Goal: Task Accomplishment & Management: Use online tool/utility

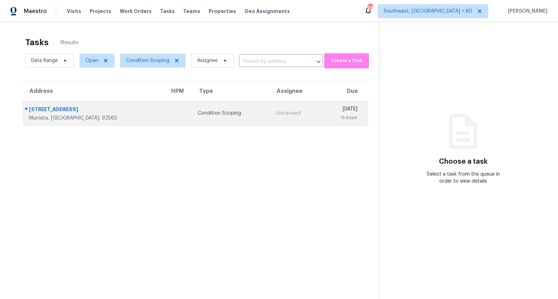
click at [97, 109] on div "28354 Wellsville St" at bounding box center [94, 110] width 130 height 9
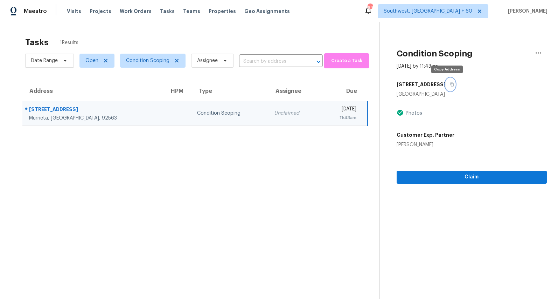
click at [450, 85] on icon "button" at bounding box center [452, 84] width 4 height 4
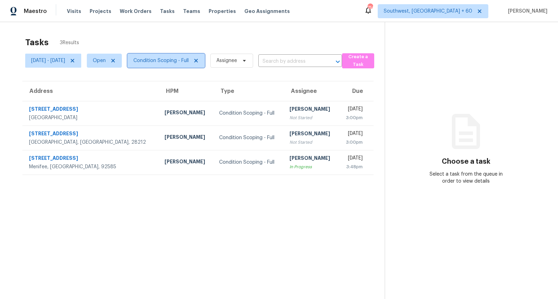
click at [180, 64] on span "Condition Scoping - Full" at bounding box center [160, 60] width 55 height 7
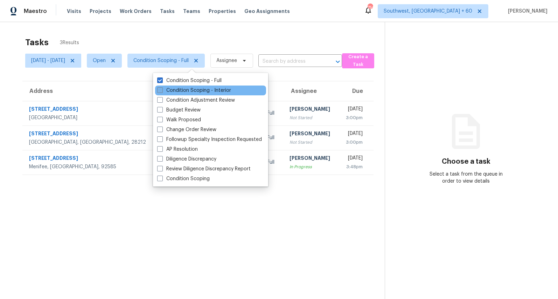
click at [180, 93] on label "Condition Scoping - Interior" at bounding box center [194, 90] width 74 height 7
click at [162, 91] on input "Condition Scoping - Interior" at bounding box center [159, 89] width 5 height 5
checkbox input "true"
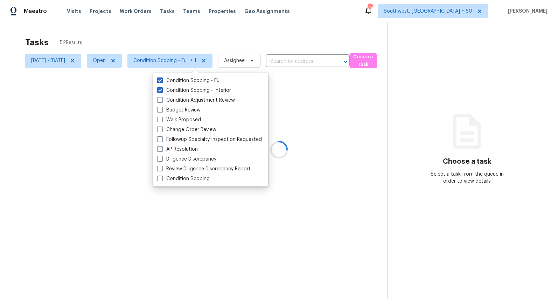
click at [143, 38] on div at bounding box center [279, 149] width 558 height 299
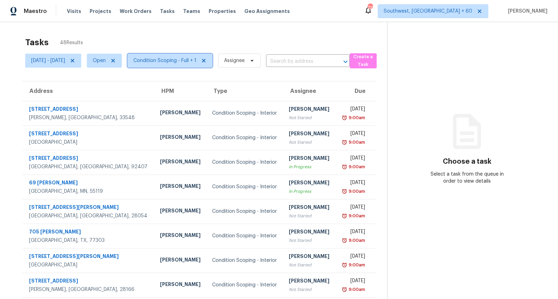
click at [196, 61] on span "Condition Scoping - Full + 1" at bounding box center [164, 60] width 63 height 7
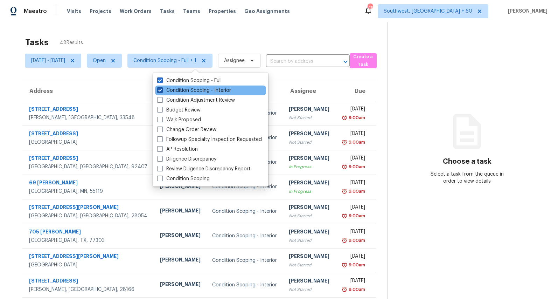
click at [193, 89] on label "Condition Scoping - Interior" at bounding box center [194, 90] width 74 height 7
click at [162, 89] on input "Condition Scoping - Interior" at bounding box center [159, 89] width 5 height 5
checkbox input "false"
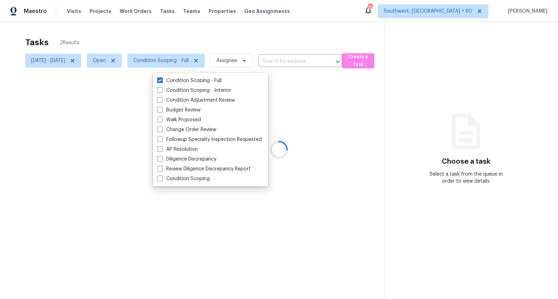
click at [157, 30] on div "Tasks 2 Results Mon, Aug 11 - Wed, Aug 13 Open Condition Scoping - Full Assigne…" at bounding box center [279, 171] width 558 height 299
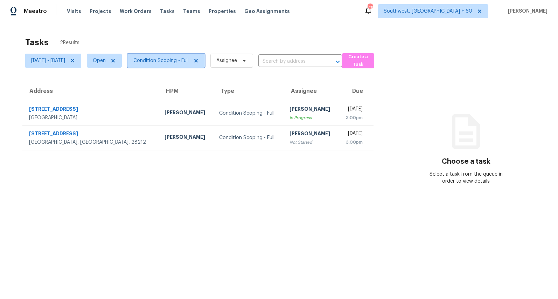
click at [180, 62] on span "Condition Scoping - Full" at bounding box center [160, 60] width 55 height 7
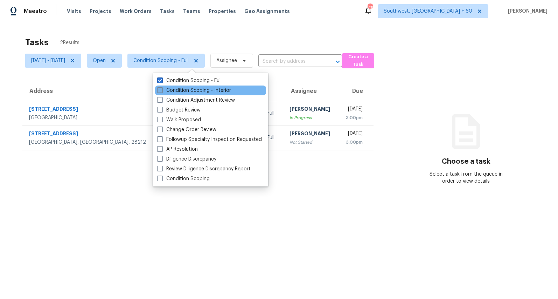
click at [179, 92] on label "Condition Scoping - Interior" at bounding box center [194, 90] width 74 height 7
click at [162, 91] on input "Condition Scoping - Interior" at bounding box center [159, 89] width 5 height 5
checkbox input "true"
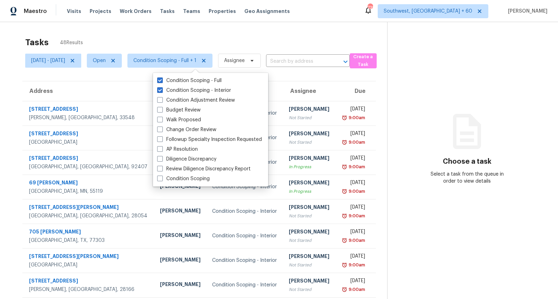
click at [177, 37] on div "Tasks 48 Results" at bounding box center [206, 42] width 362 height 18
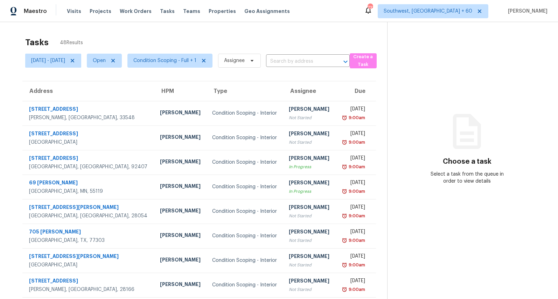
click at [120, 36] on div "Tasks 48 Results" at bounding box center [206, 42] width 362 height 18
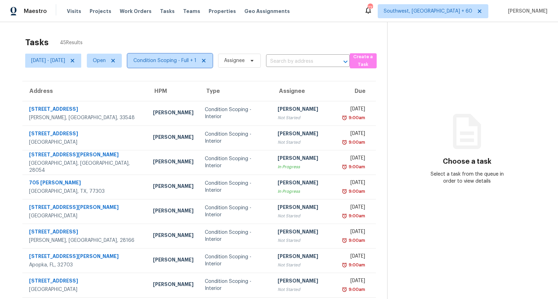
click at [185, 61] on span "Condition Scoping - Full + 1" at bounding box center [164, 60] width 63 height 7
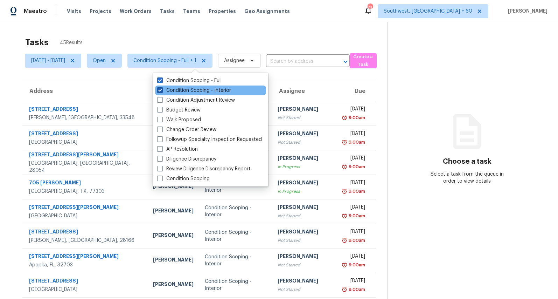
click at [179, 88] on label "Condition Scoping - Interior" at bounding box center [194, 90] width 74 height 7
click at [162, 88] on input "Condition Scoping - Interior" at bounding box center [159, 89] width 5 height 5
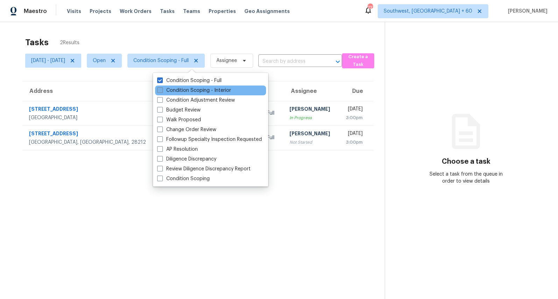
click at [184, 89] on label "Condition Scoping - Interior" at bounding box center [194, 90] width 74 height 7
click at [162, 89] on input "Condition Scoping - Interior" at bounding box center [159, 89] width 5 height 5
checkbox input "true"
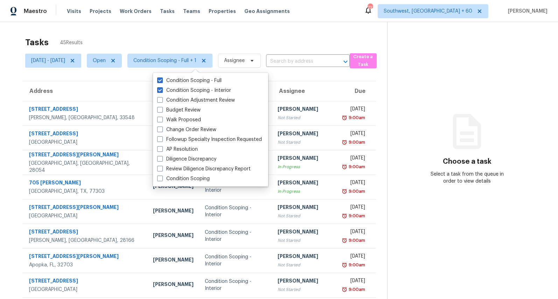
click at [151, 27] on div "Tasks 45 Results Mon, Aug 11 - Wed, Aug 13 Open Condition Scoping - Full + 1 As…" at bounding box center [279, 193] width 558 height 343
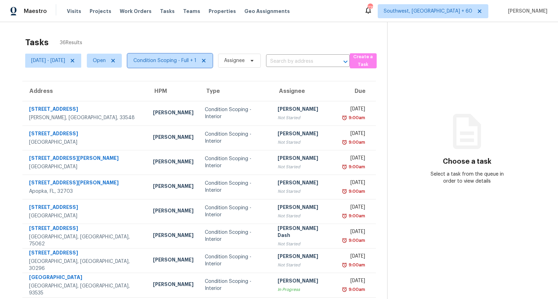
click at [196, 63] on span "Condition Scoping - Full + 1" at bounding box center [164, 60] width 63 height 7
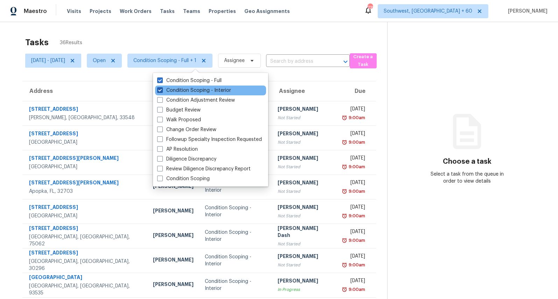
click at [187, 91] on label "Condition Scoping - Interior" at bounding box center [194, 90] width 74 height 7
click at [162, 91] on input "Condition Scoping - Interior" at bounding box center [159, 89] width 5 height 5
checkbox input "false"
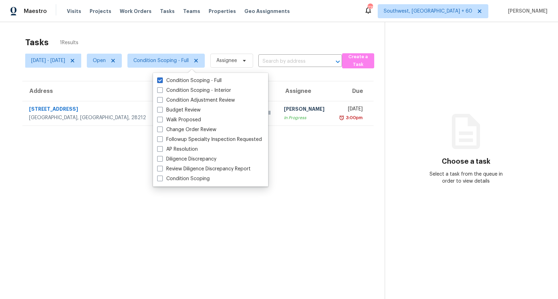
click at [168, 32] on div "Tasks 1 Results [DATE] - [DATE] Open Condition Scoping - Full Assignee ​ Create…" at bounding box center [279, 171] width 558 height 299
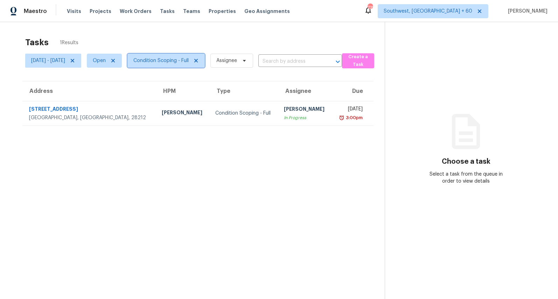
click at [181, 64] on span "Condition Scoping - Full" at bounding box center [165, 61] width 77 height 14
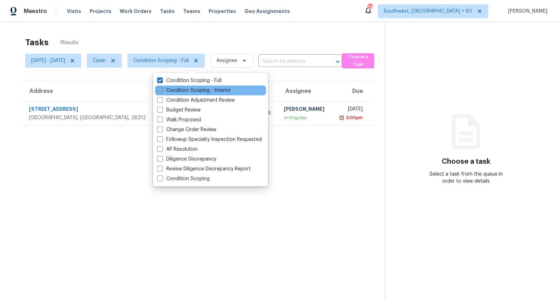
click at [179, 90] on label "Condition Scoping - Interior" at bounding box center [194, 90] width 74 height 7
click at [162, 90] on input "Condition Scoping - Interior" at bounding box center [159, 89] width 5 height 5
checkbox input "true"
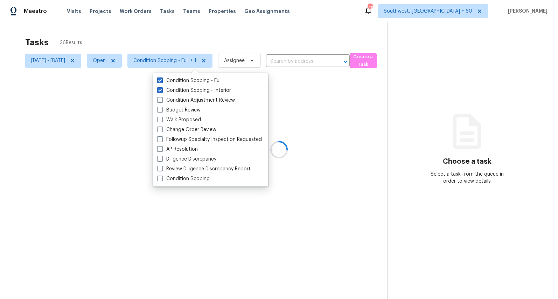
click at [153, 36] on div at bounding box center [279, 149] width 558 height 299
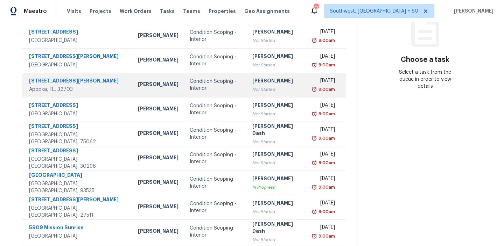
scroll to position [118, 0]
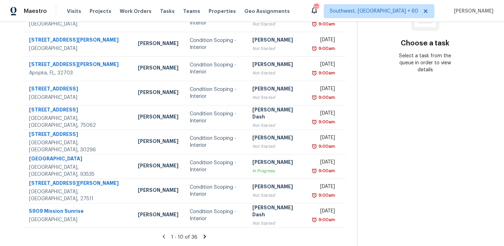
click at [206, 237] on icon at bounding box center [204, 237] width 2 height 4
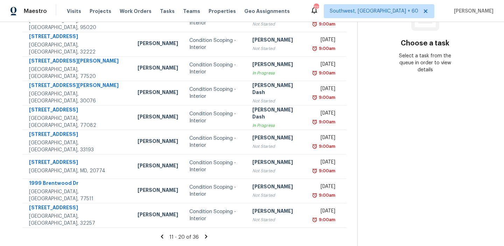
click at [208, 236] on icon at bounding box center [206, 237] width 6 height 6
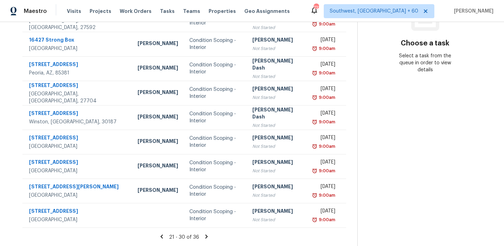
click at [208, 236] on icon at bounding box center [207, 237] width 2 height 4
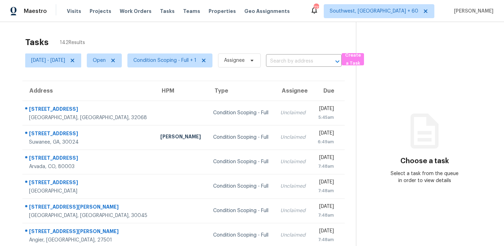
drag, startPoint x: 107, startPoint y: 40, endPoint x: 5, endPoint y: 37, distance: 101.9
click at [5, 37] on div "Tasks 142 Results Thu, Aug 14 - Thu, Aug 14 Open Condition Scoping - Full + 1 A…" at bounding box center [252, 193] width 504 height 343
drag, startPoint x: 19, startPoint y: 41, endPoint x: 131, endPoint y: 43, distance: 111.7
click at [131, 43] on section "Tasks 142 Results Thu, Aug 14 - Thu, Aug 14 Open Condition Scoping - Full + 1 A…" at bounding box center [183, 199] width 345 height 332
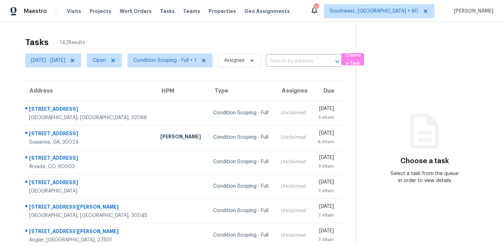
click at [131, 43] on div "Tasks 142 Results" at bounding box center [190, 42] width 331 height 18
drag, startPoint x: 128, startPoint y: 43, endPoint x: 0, endPoint y: 37, distance: 128.6
click at [0, 37] on div "Tasks 142 Results Thu, Aug 14 - Thu, Aug 14 Open Condition Scoping - Full + 1 A…" at bounding box center [252, 193] width 504 height 343
click at [13, 35] on section "Tasks 142 Results Thu, Aug 14 - Thu, Aug 14 Open Condition Scoping - Full + 1 A…" at bounding box center [183, 199] width 345 height 332
drag, startPoint x: 13, startPoint y: 35, endPoint x: 126, endPoint y: 42, distance: 112.6
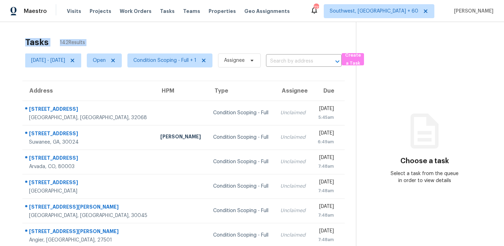
click at [126, 42] on section "Tasks 142 Results Thu, Aug 14 - Thu, Aug 14 Open Condition Scoping - Full + 1 A…" at bounding box center [183, 199] width 345 height 332
click at [126, 42] on div "Tasks 142 Results" at bounding box center [190, 42] width 331 height 18
drag, startPoint x: 126, startPoint y: 42, endPoint x: 5, endPoint y: 33, distance: 121.5
click at [5, 33] on div "Tasks 142 Results Thu, Aug 14 - Thu, Aug 14 Open Condition Scoping - Full + 1 A…" at bounding box center [252, 193] width 504 height 343
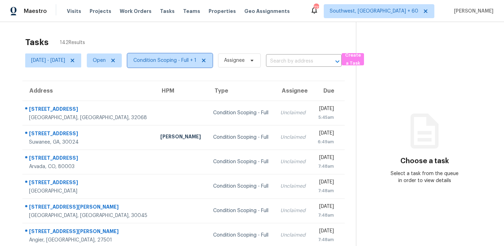
click at [196, 63] on span "Condition Scoping - Full + 1" at bounding box center [164, 60] width 63 height 7
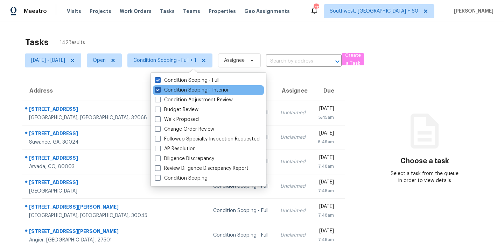
click at [196, 91] on label "Condition Scoping - Interior" at bounding box center [192, 90] width 74 height 7
click at [160, 91] on input "Condition Scoping - Interior" at bounding box center [157, 89] width 5 height 5
click at [196, 91] on label "Condition Scoping - Interior" at bounding box center [192, 90] width 74 height 7
click at [160, 91] on input "Condition Scoping - Interior" at bounding box center [157, 89] width 5 height 5
checkbox input "true"
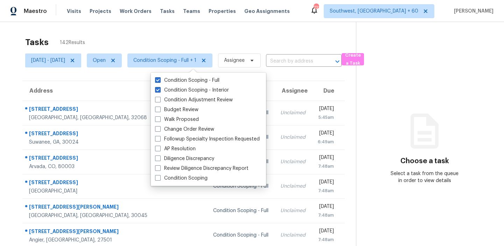
click at [117, 36] on div "Tasks 142 Results" at bounding box center [190, 42] width 331 height 18
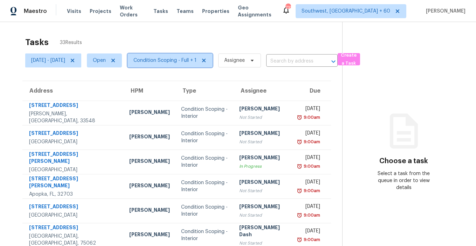
click at [189, 60] on span "Condition Scoping - Full + 1" at bounding box center [164, 60] width 63 height 7
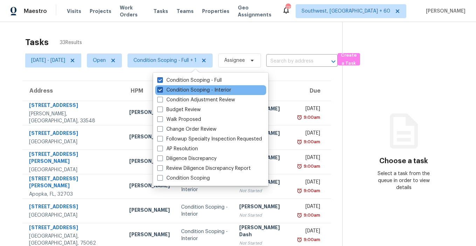
click at [178, 92] on label "Condition Scoping - Interior" at bounding box center [194, 90] width 74 height 7
click at [162, 91] on input "Condition Scoping - Interior" at bounding box center [159, 89] width 5 height 5
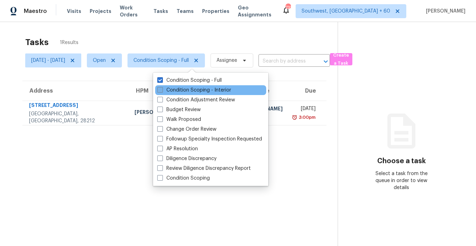
click at [168, 89] on label "Condition Scoping - Interior" at bounding box center [194, 90] width 74 height 7
click at [162, 89] on input "Condition Scoping - Interior" at bounding box center [159, 89] width 5 height 5
checkbox input "true"
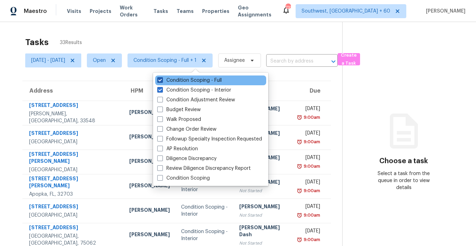
click at [169, 83] on label "Condition Scoping - Full" at bounding box center [189, 80] width 64 height 7
click at [162, 82] on input "Condition Scoping - Full" at bounding box center [159, 79] width 5 height 5
click at [169, 83] on label "Condition Scoping - Full" at bounding box center [189, 80] width 64 height 7
click at [162, 82] on input "Condition Scoping - Full" at bounding box center [159, 79] width 5 height 5
checkbox input "true"
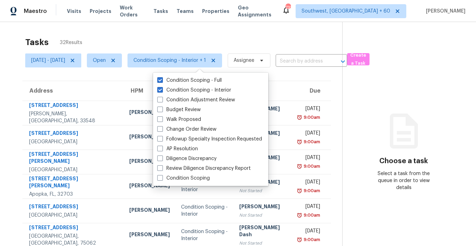
click at [146, 39] on div "Tasks 32 Results" at bounding box center [183, 42] width 317 height 18
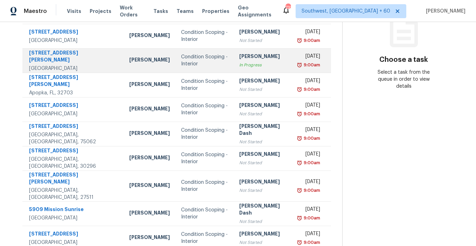
scroll to position [118, 0]
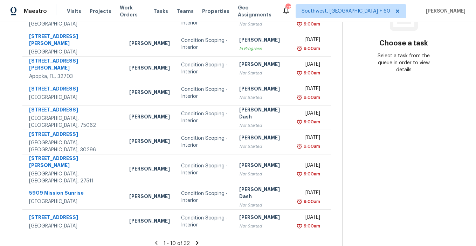
click at [199, 241] on icon at bounding box center [197, 243] width 2 height 4
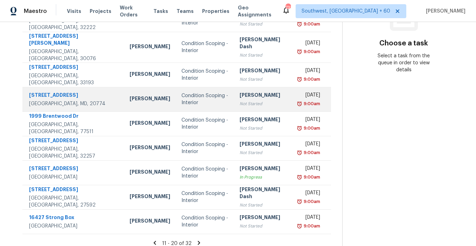
scroll to position [0, 0]
